Goal: Task Accomplishment & Management: Complete application form

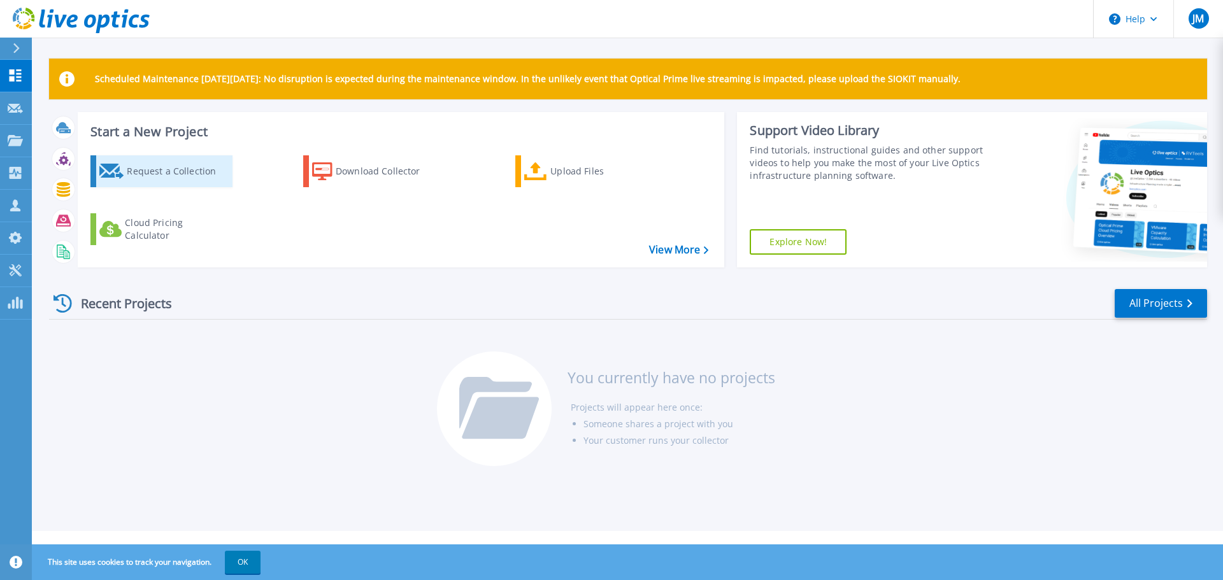
click at [155, 171] on div "Request a Collection" at bounding box center [178, 171] width 102 height 25
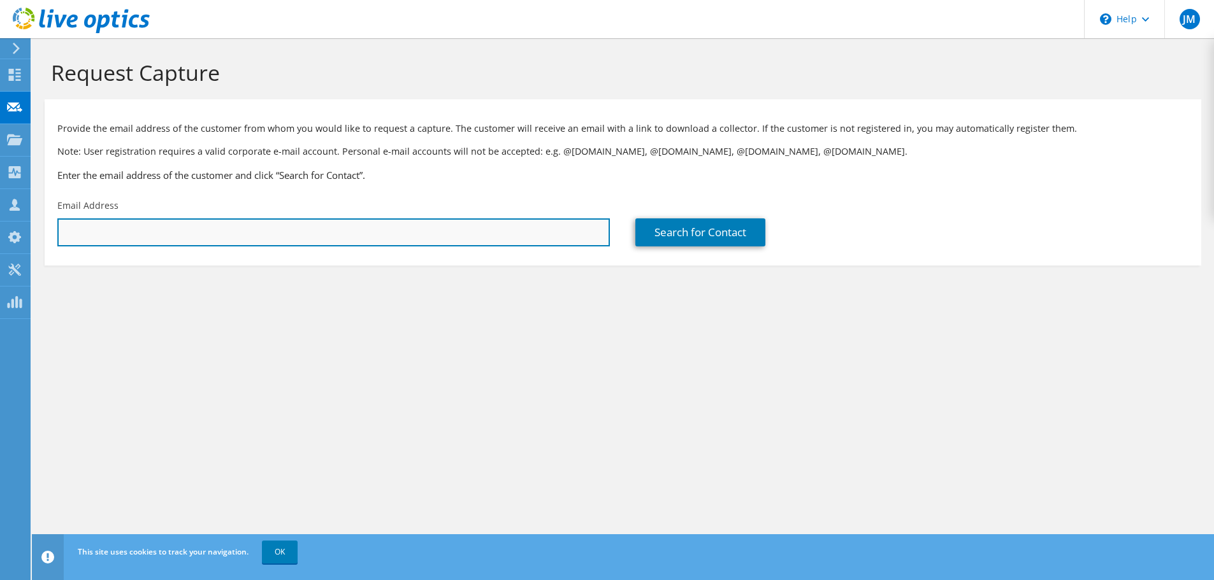
click at [152, 234] on input "text" at bounding box center [333, 233] width 552 height 28
paste input "keeswoodr@sanjuancollege.edu"
type input "keeswoodr@sanjuancollege.edu"
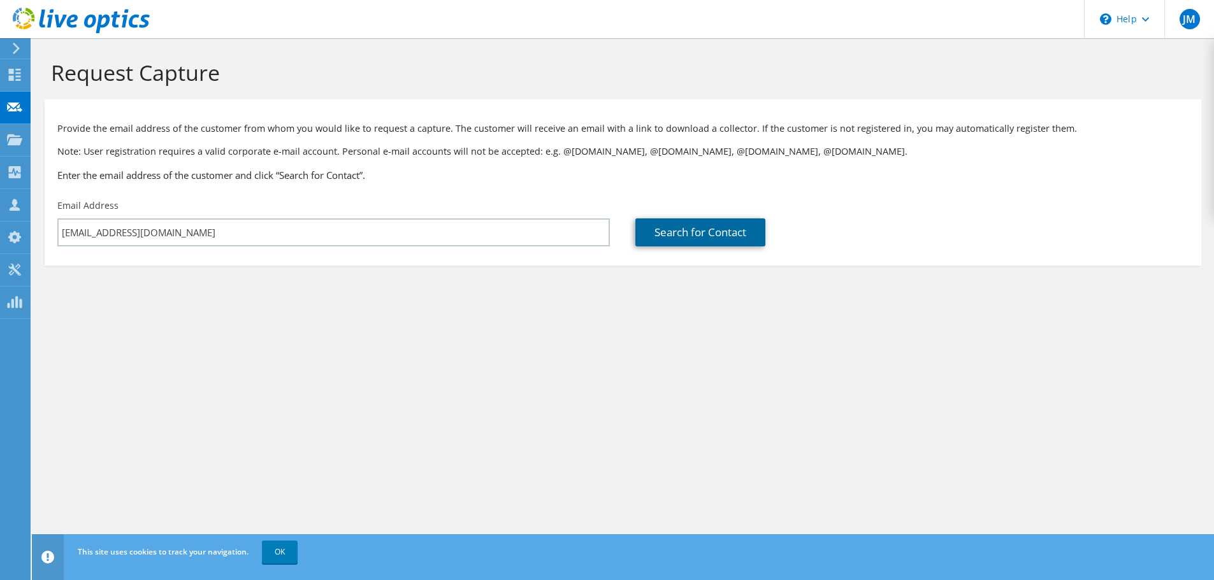
click at [704, 233] on link "Search for Contact" at bounding box center [700, 233] width 130 height 28
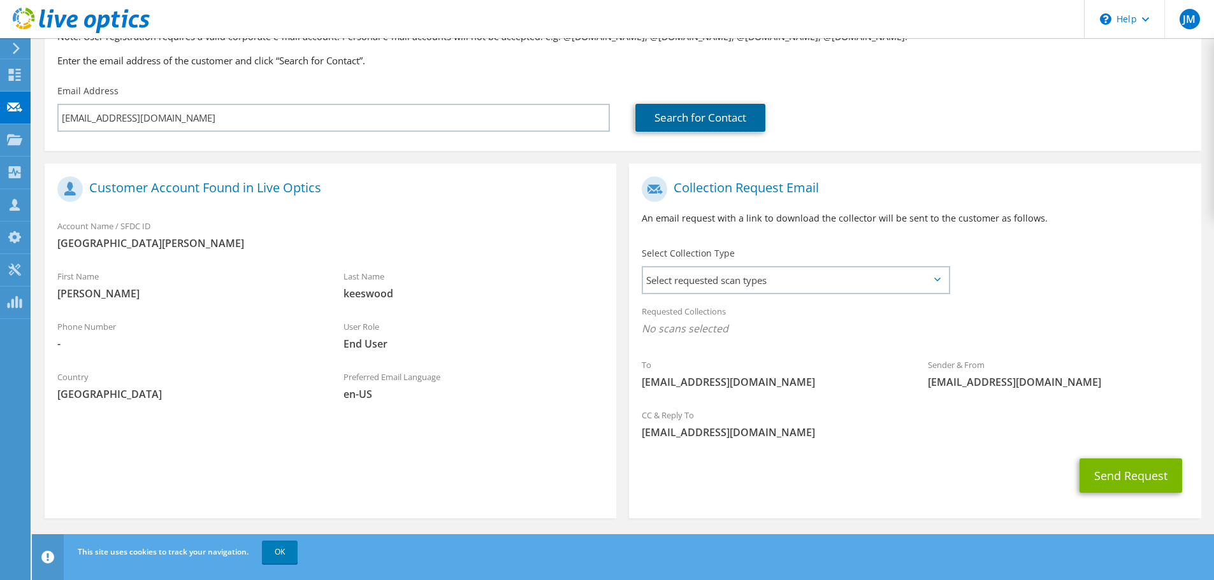
scroll to position [117, 0]
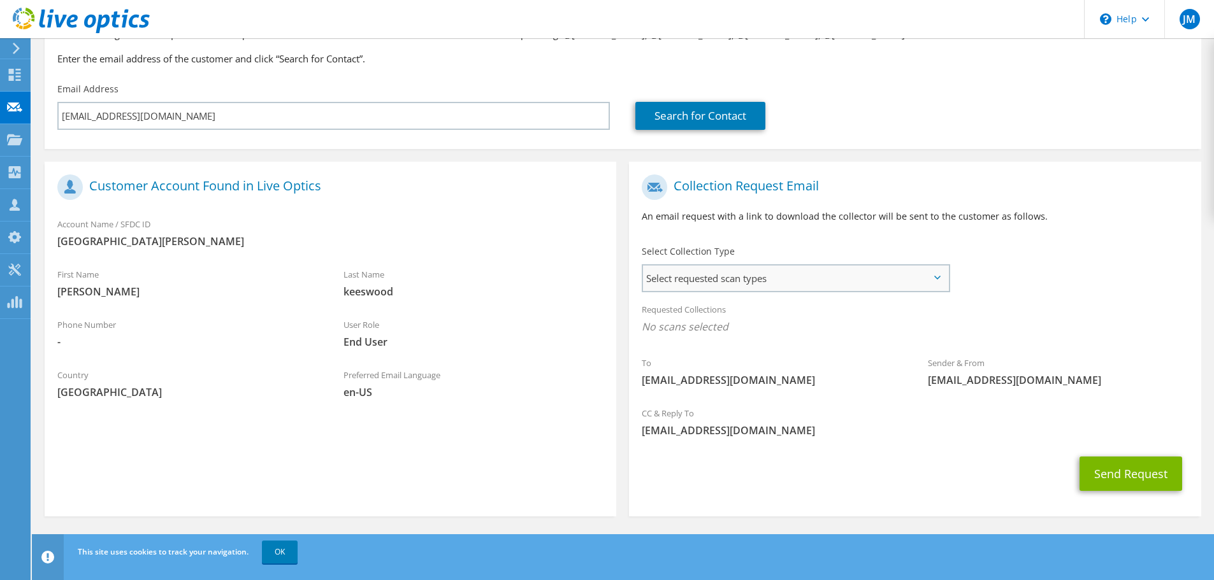
click at [810, 283] on span "Select requested scan types" at bounding box center [795, 278] width 305 height 25
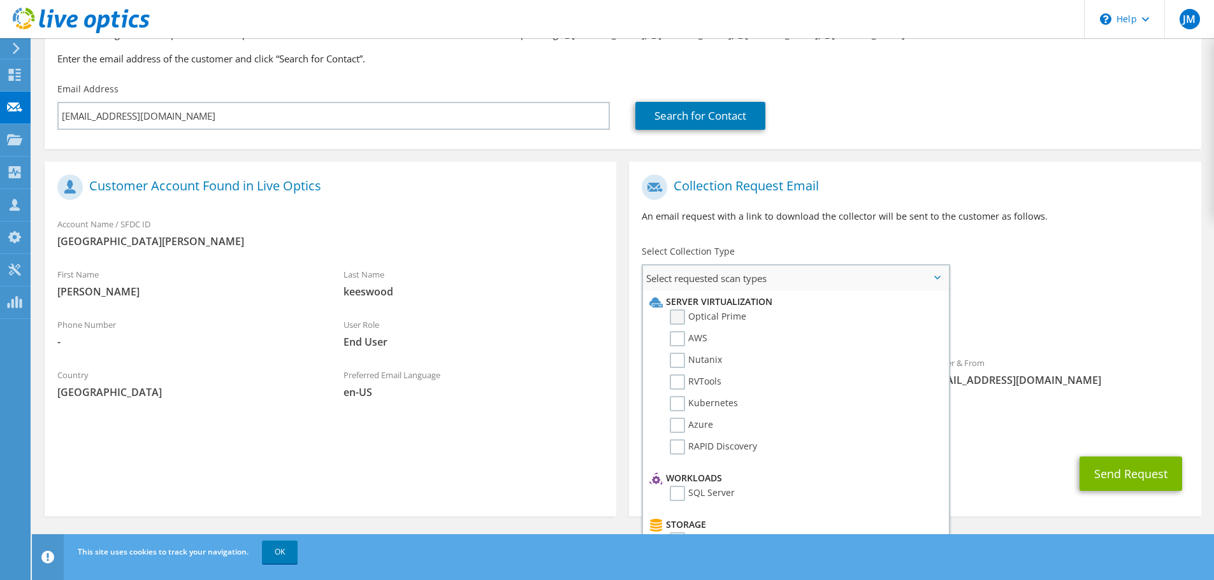
click at [736, 316] on label "Optical Prime" at bounding box center [708, 317] width 76 height 15
click at [0, 0] on input "Optical Prime" at bounding box center [0, 0] width 0 height 0
click at [1068, 310] on div "Requested Collections No scans selected Optical Prime" at bounding box center [914, 321] width 571 height 51
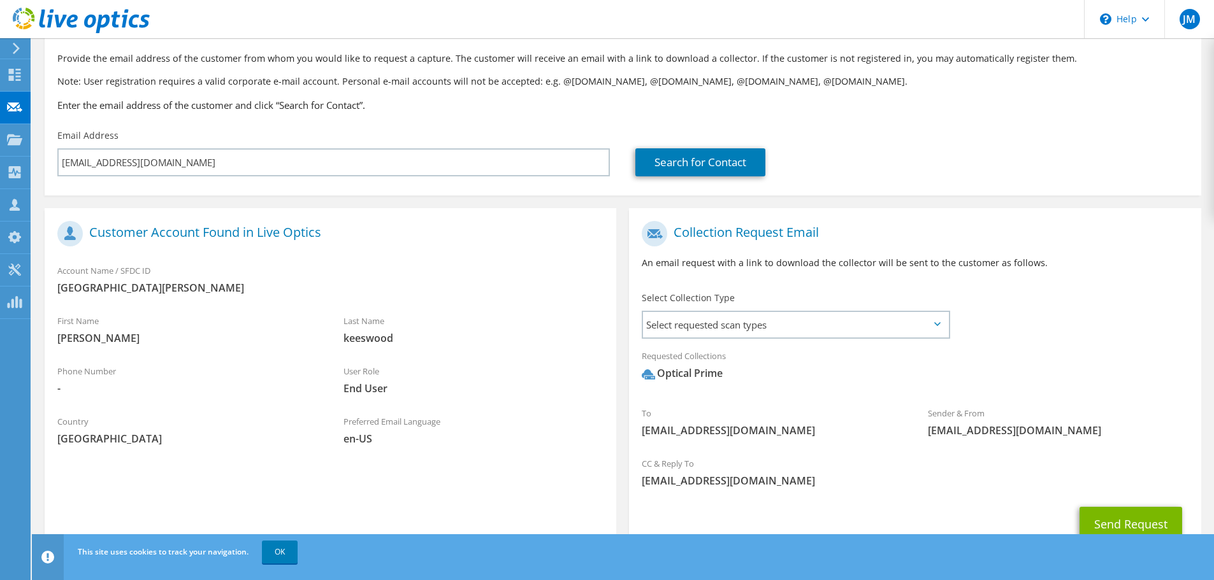
scroll to position [120, 0]
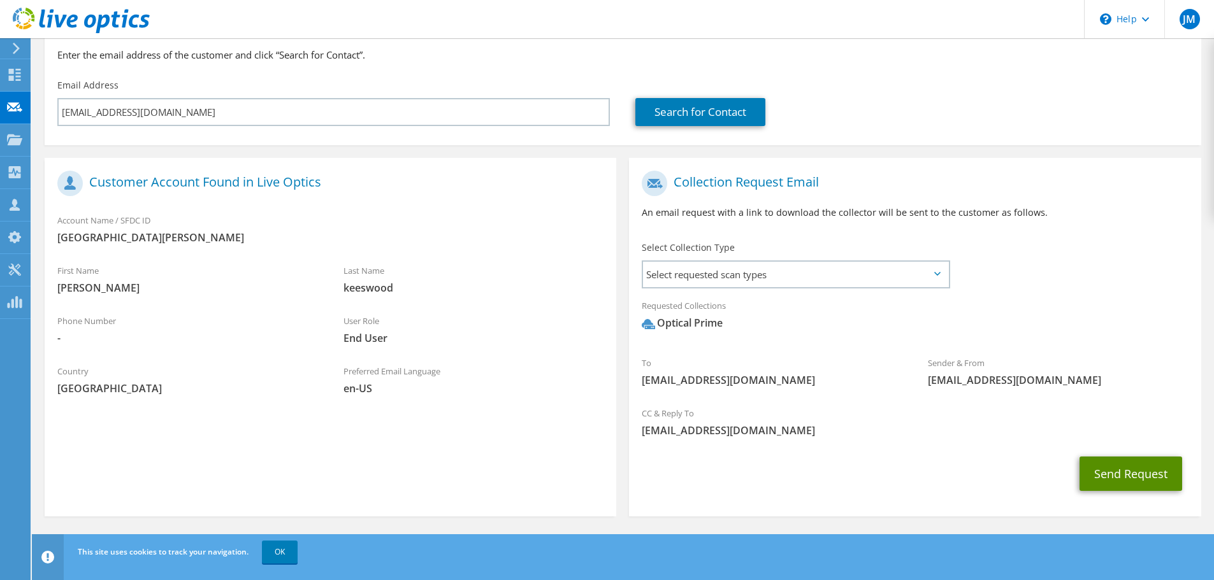
click at [1121, 473] on button "Send Request" at bounding box center [1130, 474] width 103 height 34
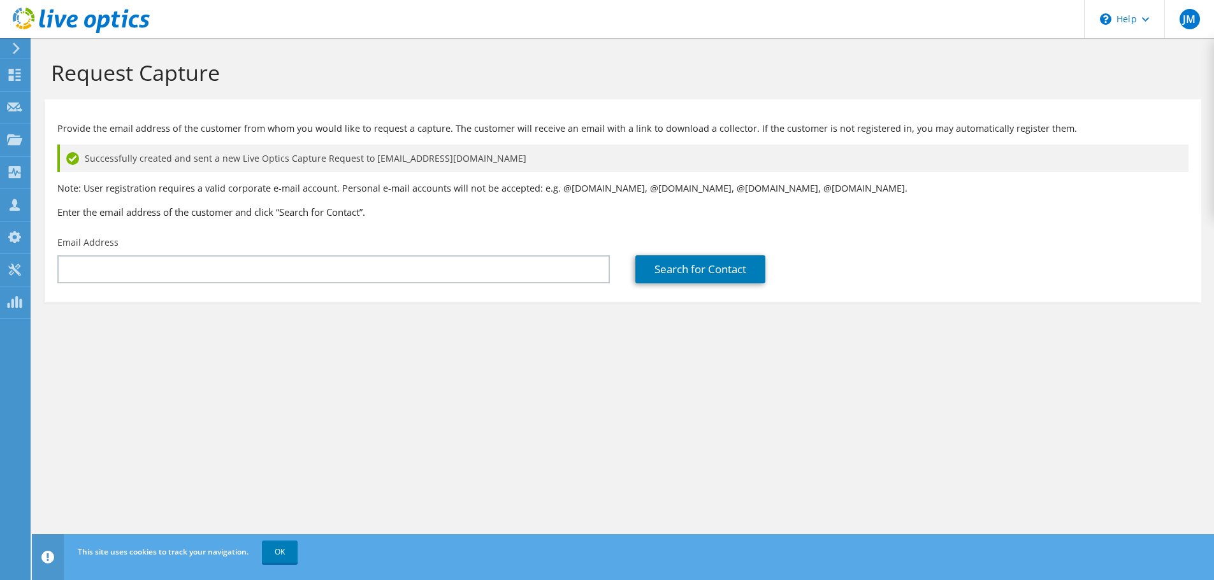
drag, startPoint x: 863, startPoint y: 406, endPoint x: 855, endPoint y: 413, distance: 10.8
click at [858, 412] on div "Request Capture Provide the email address of the customer from whom you would l…" at bounding box center [623, 309] width 1182 height 542
